Goal: Task Accomplishment & Management: Use online tool/utility

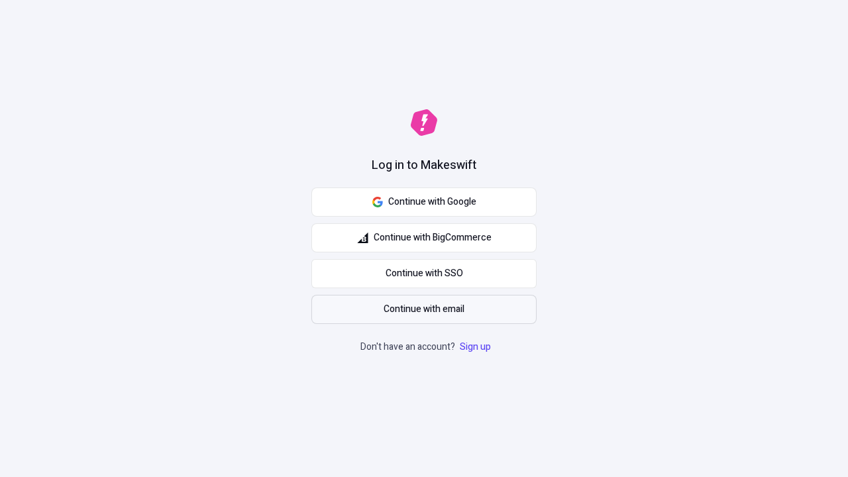
click at [424, 309] on span "Continue with email" at bounding box center [424, 309] width 81 height 15
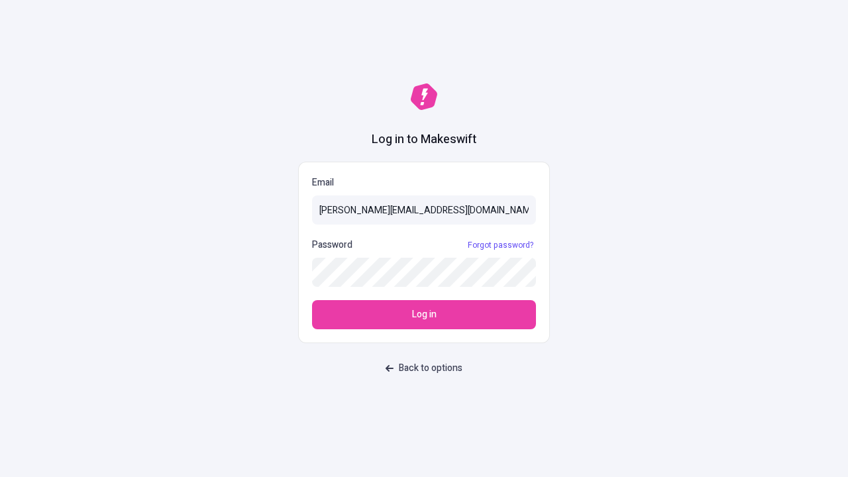
type input "[PERSON_NAME][EMAIL_ADDRESS][DOMAIN_NAME]"
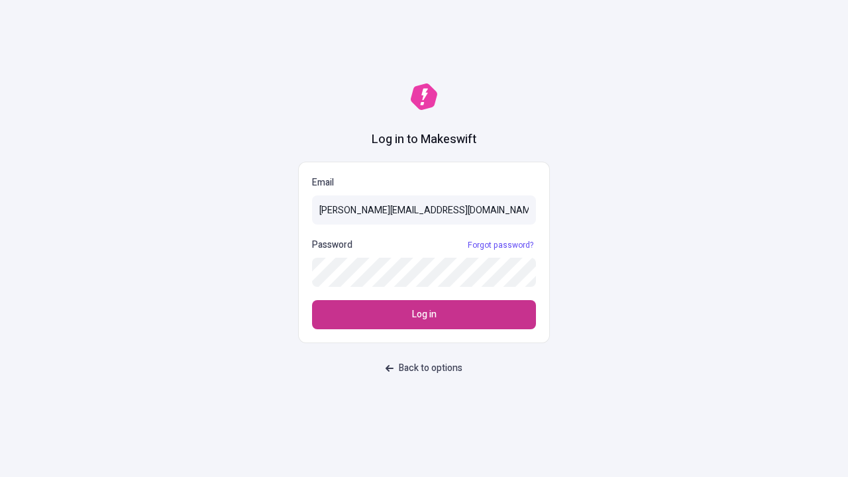
click at [424, 315] on span "Log in" at bounding box center [424, 314] width 25 height 15
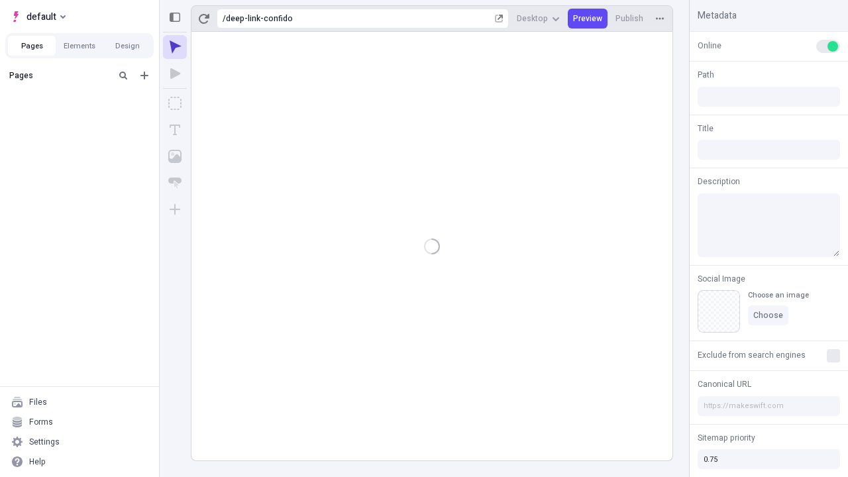
type input "/deep-link-confido"
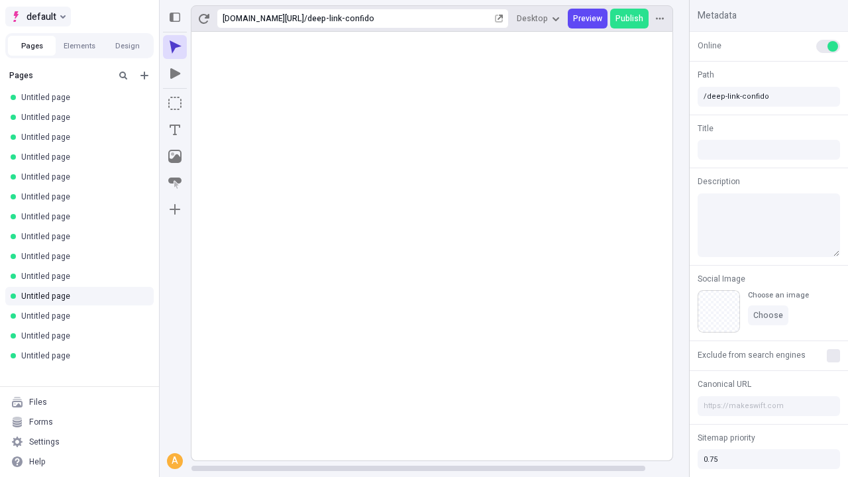
click at [37, 17] on span "default" at bounding box center [42, 17] width 30 height 16
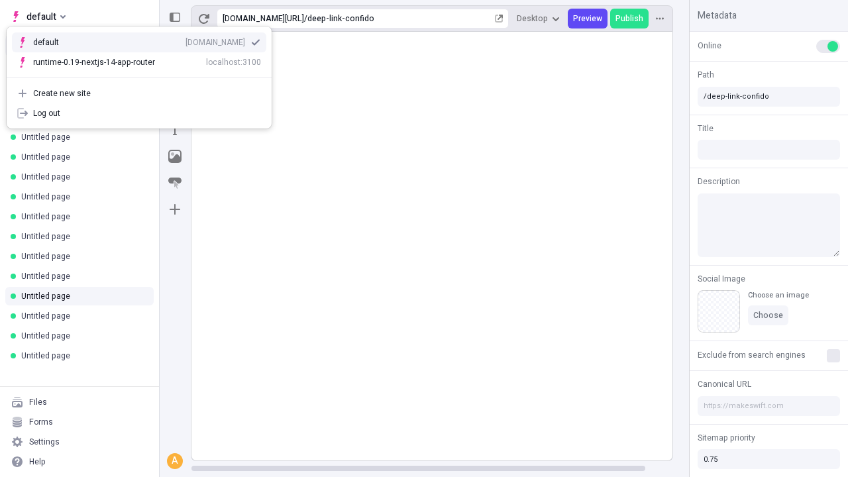
click at [139, 93] on div "Create new site" at bounding box center [147, 93] width 228 height 11
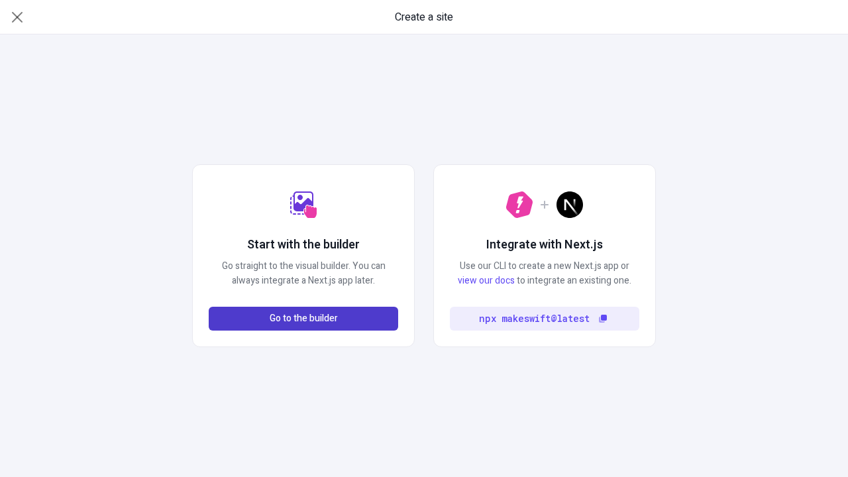
click at [303, 319] on span "Go to the builder" at bounding box center [304, 318] width 68 height 15
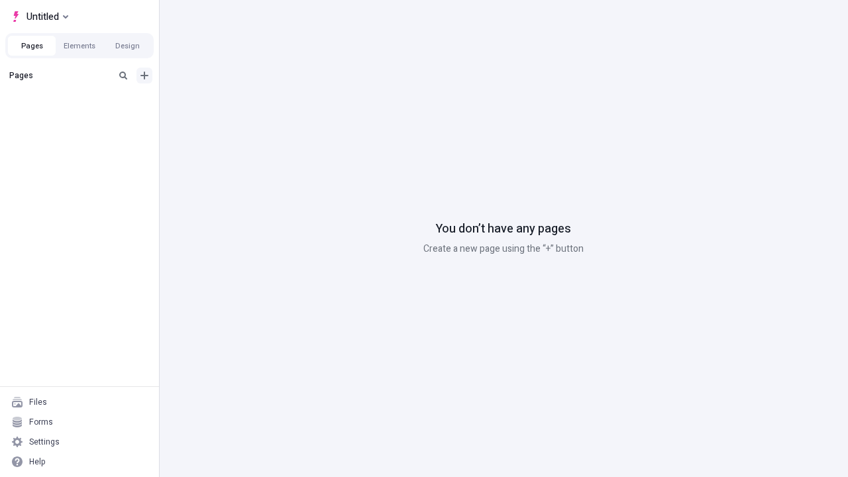
click at [144, 76] on icon "Add new" at bounding box center [144, 76] width 8 height 8
click at [215, 103] on span "Blank page" at bounding box center [223, 102] width 82 height 11
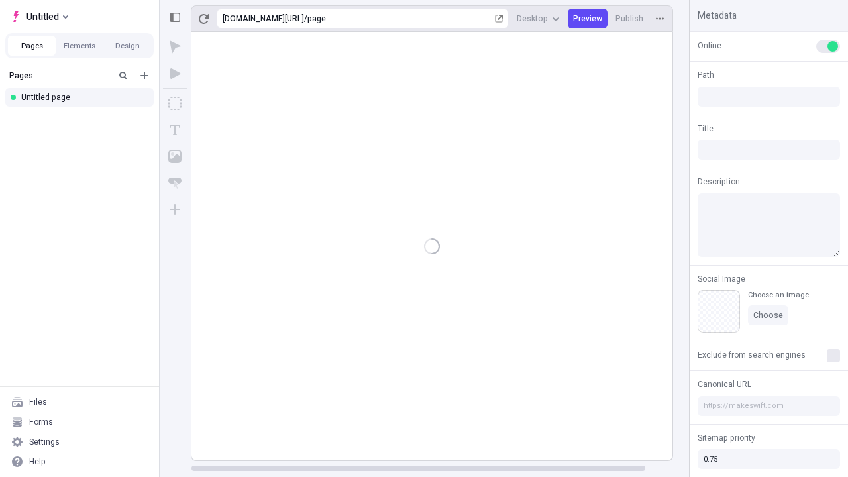
type input "/page"
click at [175, 103] on icon "Box" at bounding box center [174, 103] width 13 height 13
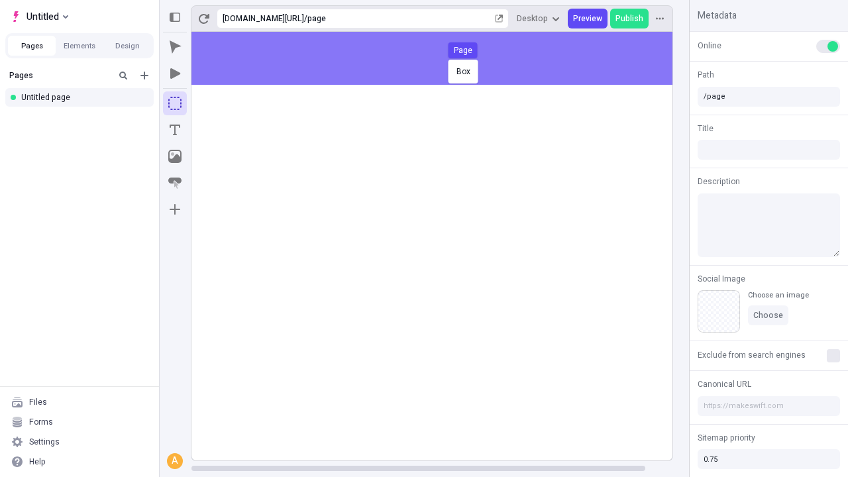
click at [445, 58] on div "Box Page" at bounding box center [424, 238] width 848 height 477
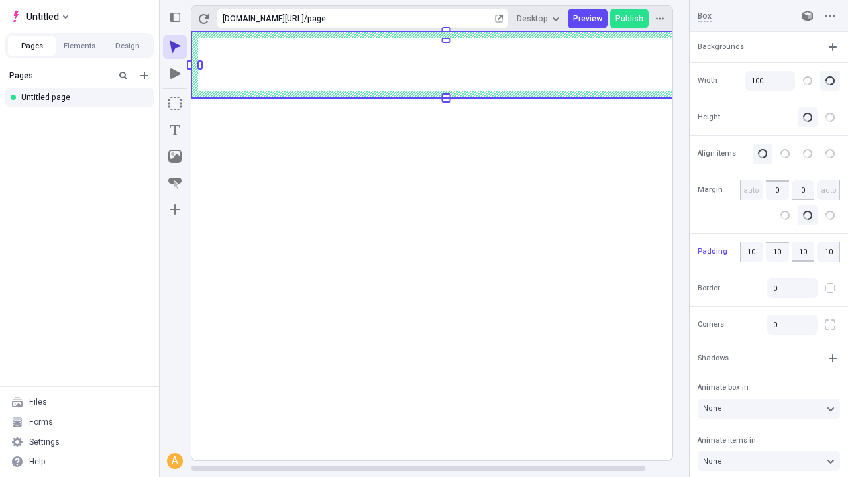
click at [175, 156] on icon "Image" at bounding box center [174, 156] width 13 height 13
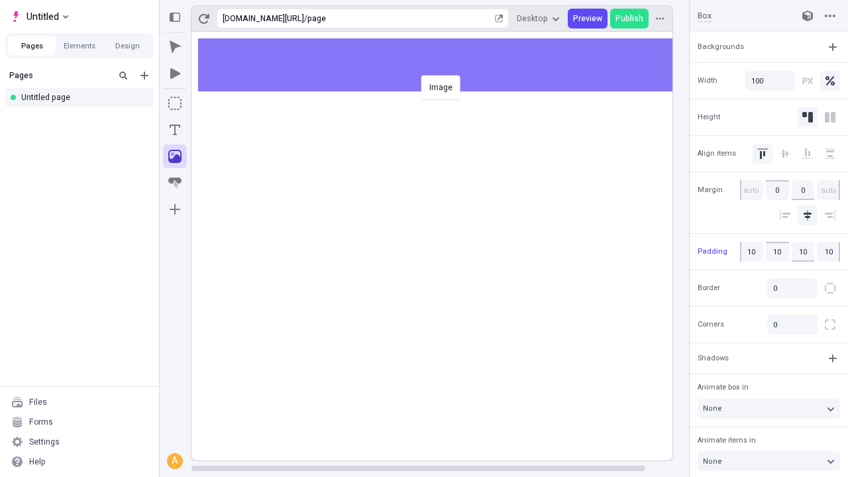
click at [445, 65] on div "Image" at bounding box center [424, 238] width 848 height 477
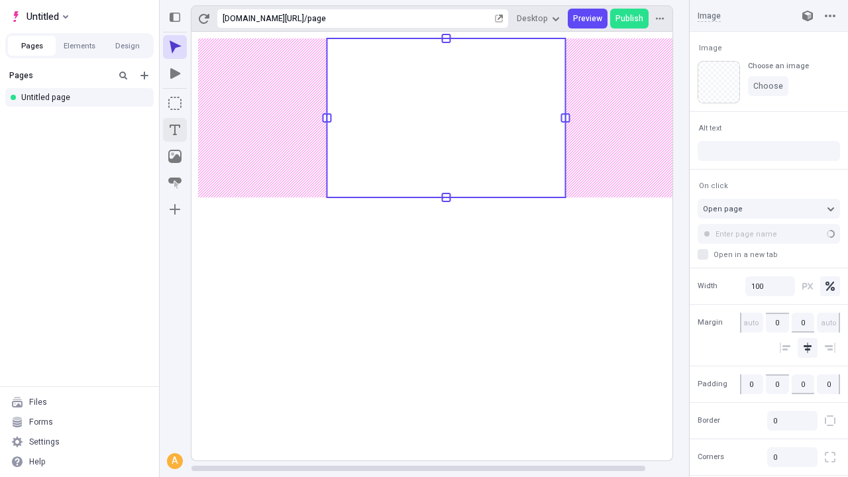
click at [175, 130] on icon "Text" at bounding box center [175, 130] width 11 height 11
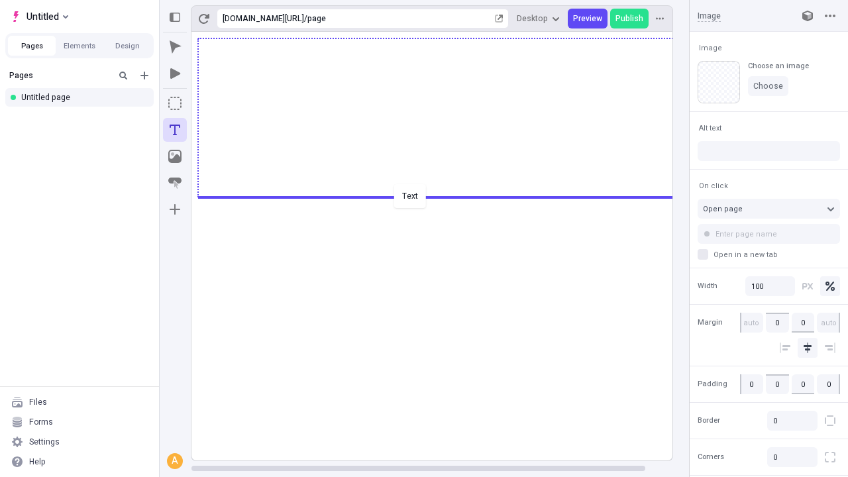
click at [445, 196] on div "Text" at bounding box center [424, 238] width 848 height 477
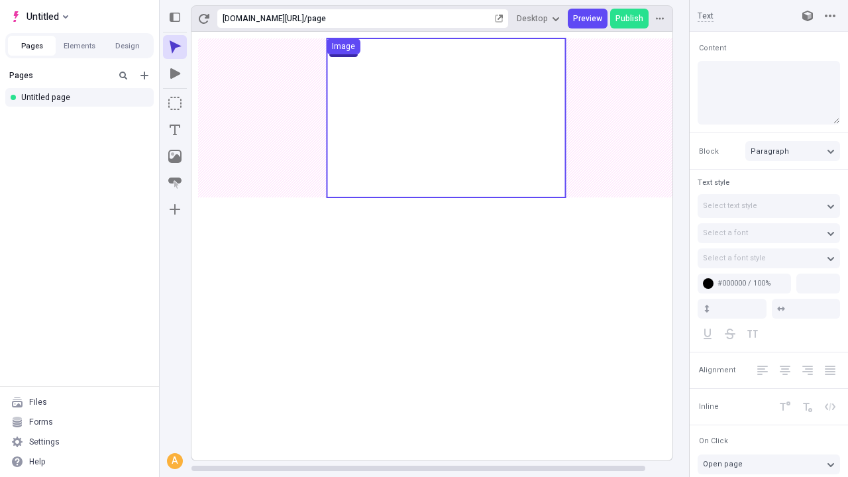
type input "18"
type input "1.5"
type textarea "Dynamically plagiarize transparent "outside the box" thinking. Conveniently re-…"
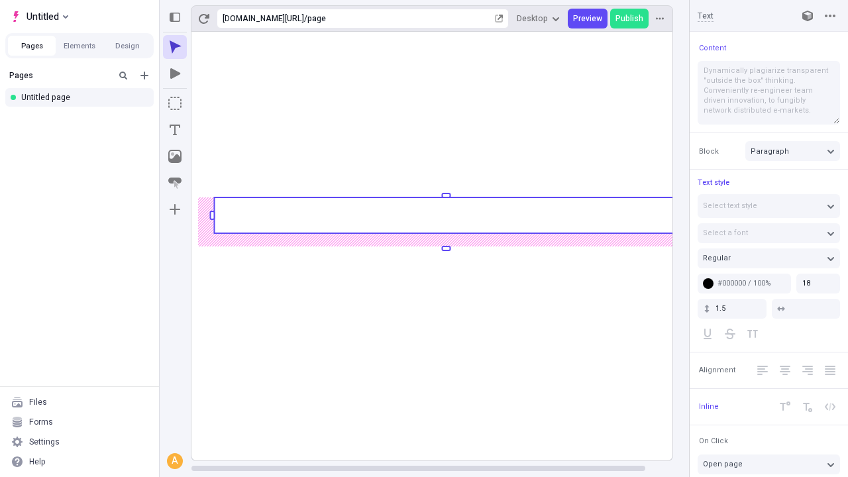
click at [445, 215] on rect at bounding box center [446, 215] width 464 height 36
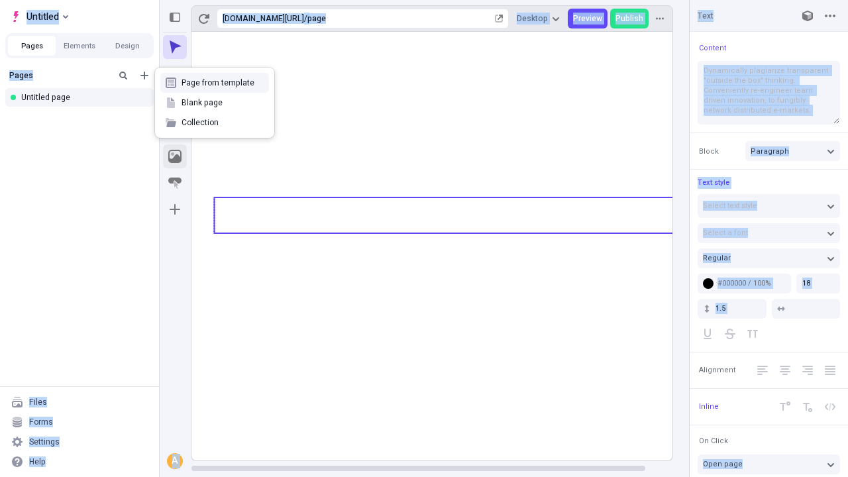
click at [175, 156] on icon "Image" at bounding box center [174, 156] width 13 height 13
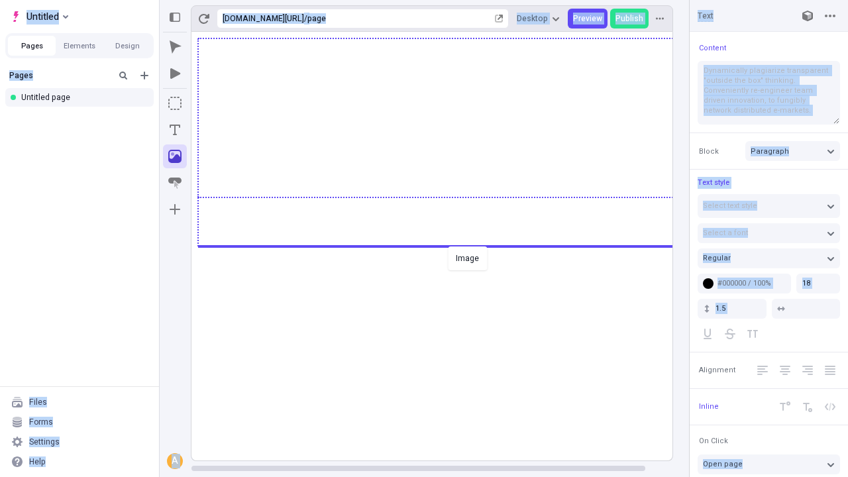
click at [445, 245] on div "Image" at bounding box center [424, 238] width 848 height 477
